Goal: Task Accomplishment & Management: Manage account settings

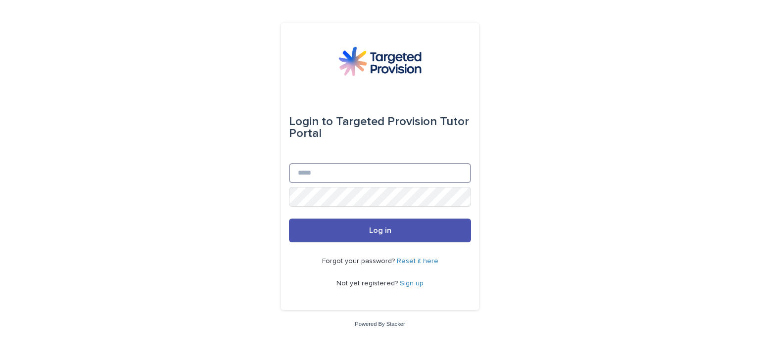
click at [405, 174] on input "Email" at bounding box center [380, 173] width 182 height 20
type input "**********"
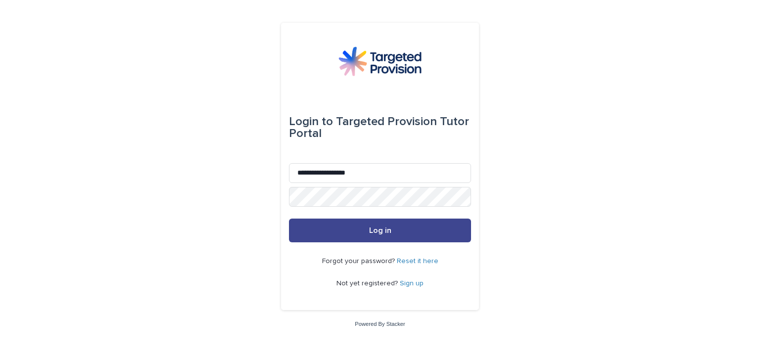
click at [423, 233] on button "Log in" at bounding box center [380, 231] width 182 height 24
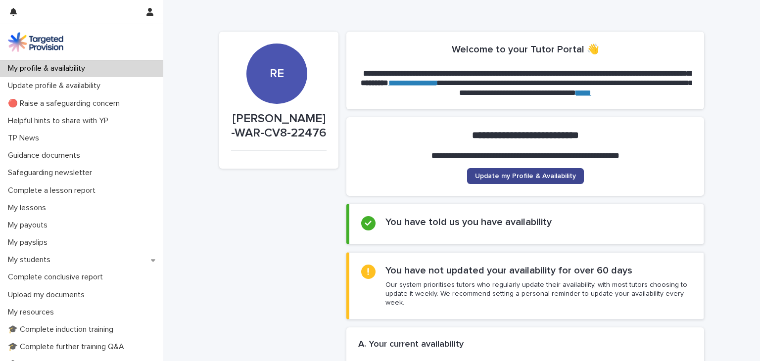
click at [552, 179] on span "Update my Profile & Availability" at bounding box center [525, 176] width 101 height 7
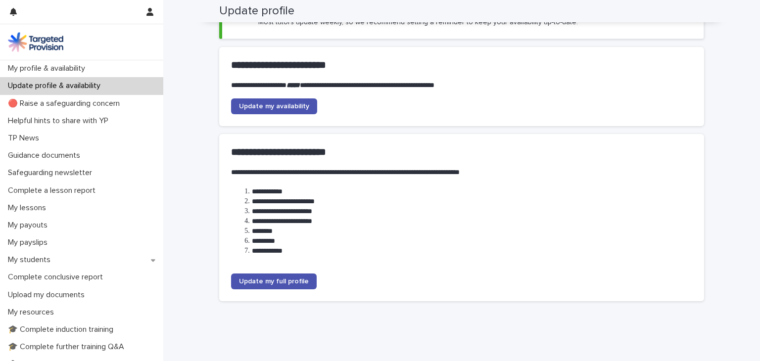
scroll to position [26, 0]
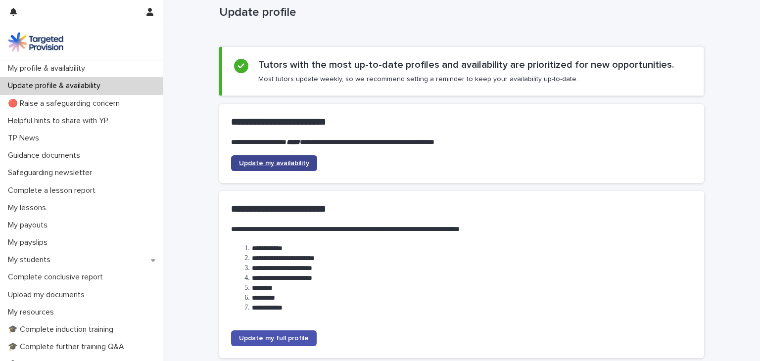
click at [273, 163] on span "Update my availability" at bounding box center [274, 163] width 70 height 7
